Goal: Information Seeking & Learning: Learn about a topic

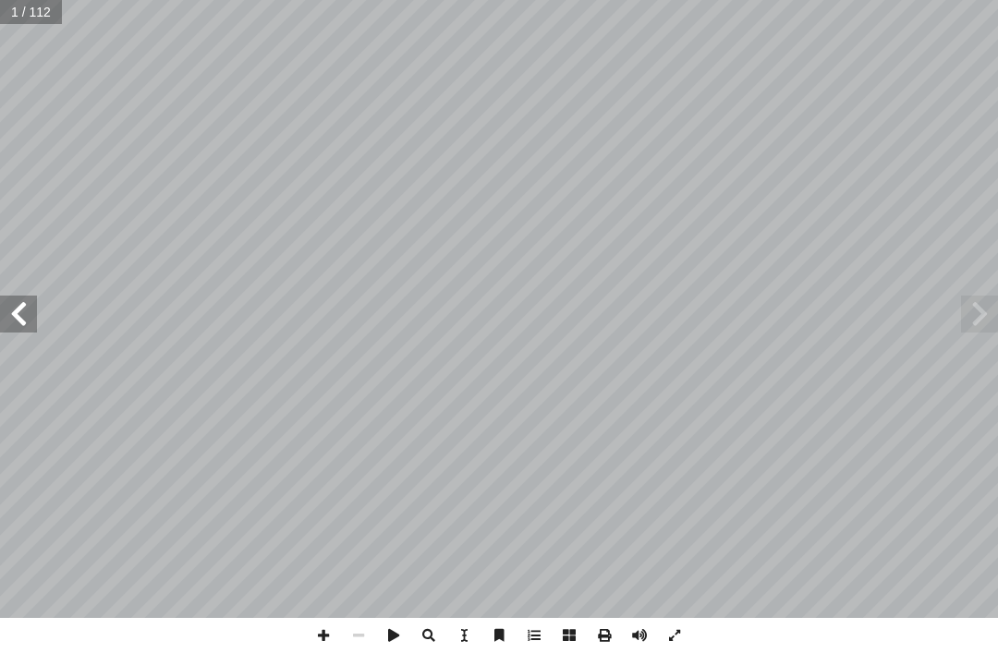
click at [27, 302] on span at bounding box center [18, 314] width 37 height 37
click at [32, 10] on input "text" at bounding box center [37, 12] width 75 height 24
type input "**"
